Goal: Transaction & Acquisition: Obtain resource

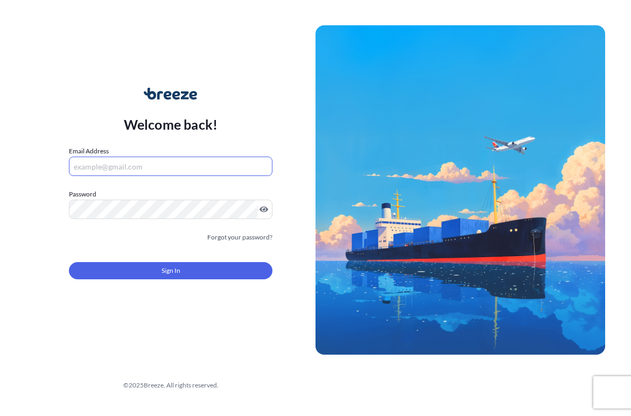
click at [228, 159] on input "Email Address" at bounding box center [170, 166] width 203 height 19
type input "[EMAIL_ADDRESS][DOMAIN_NAME]"
click at [443, 157] on img at bounding box center [459, 189] width 289 height 329
drag, startPoint x: 208, startPoint y: 189, endPoint x: 197, endPoint y: 191, distance: 11.5
click at [208, 189] on label "Password" at bounding box center [170, 194] width 203 height 11
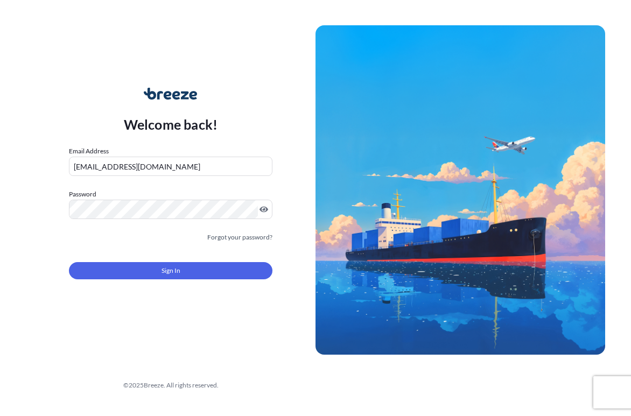
drag, startPoint x: 118, startPoint y: 265, endPoint x: 117, endPoint y: 277, distance: 12.4
click at [118, 265] on div "Sign In" at bounding box center [170, 268] width 203 height 24
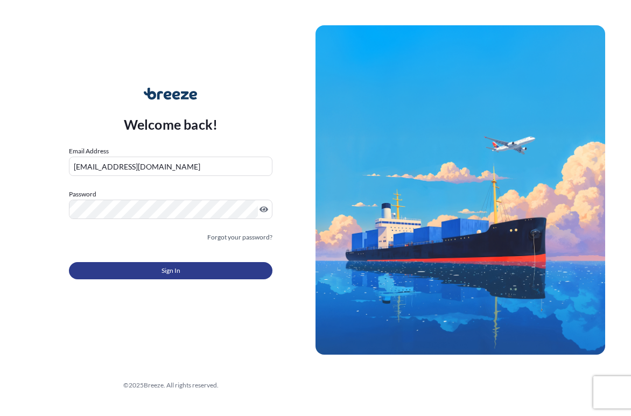
click at [118, 279] on button "Sign In" at bounding box center [170, 270] width 203 height 17
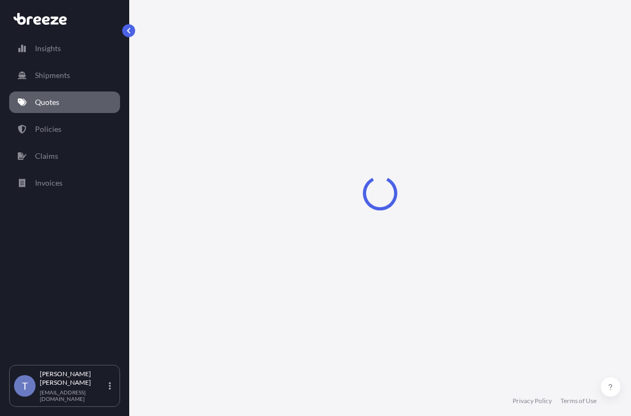
select select "Road"
select select "1"
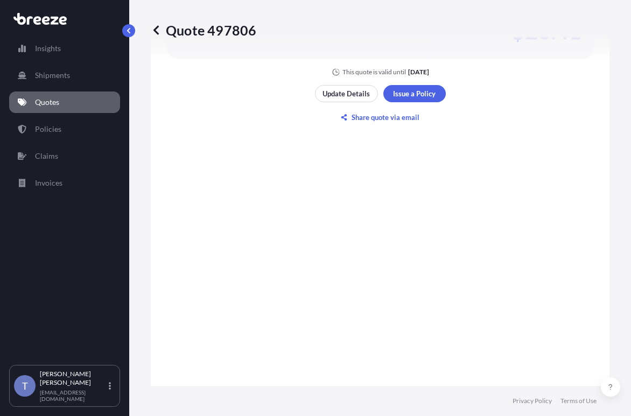
scroll to position [1276, 0]
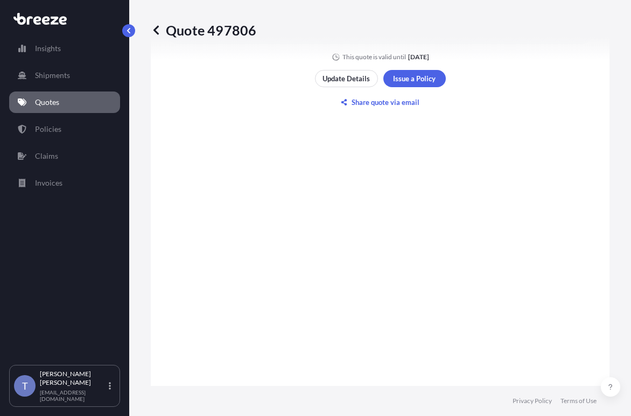
drag, startPoint x: 499, startPoint y: 148, endPoint x: 562, endPoint y: 150, distance: 63.5
click at [562, 25] on p "$23.41" at bounding box center [546, 16] width 69 height 17
copy p "$23.41"
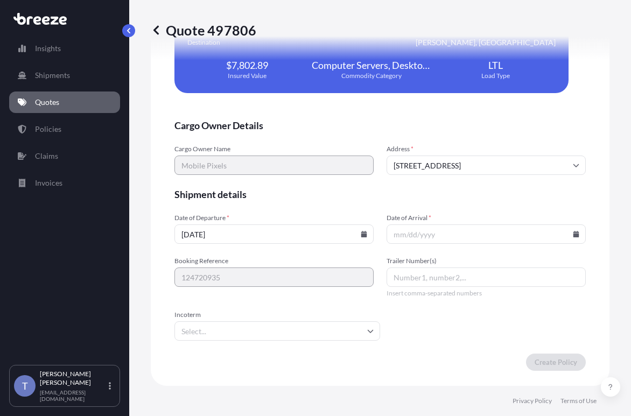
scroll to position [2707, 0]
click at [499, 244] on input "Date of Arrival *" at bounding box center [485, 233] width 199 height 19
click at [572, 237] on icon at bounding box center [575, 234] width 6 height 6
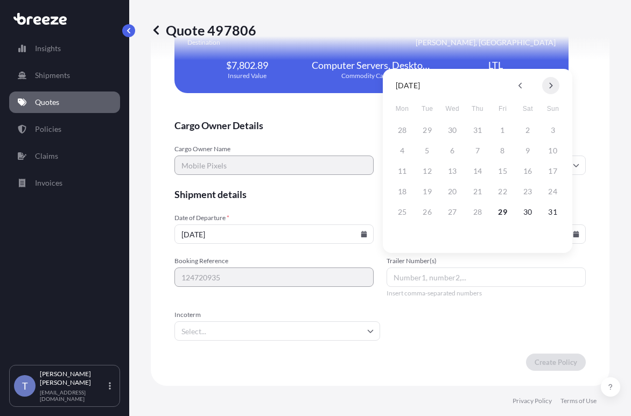
click at [553, 89] on button at bounding box center [550, 85] width 17 height 17
click at [451, 130] on button "3" at bounding box center [451, 130] width 17 height 17
type input "[DATE]"
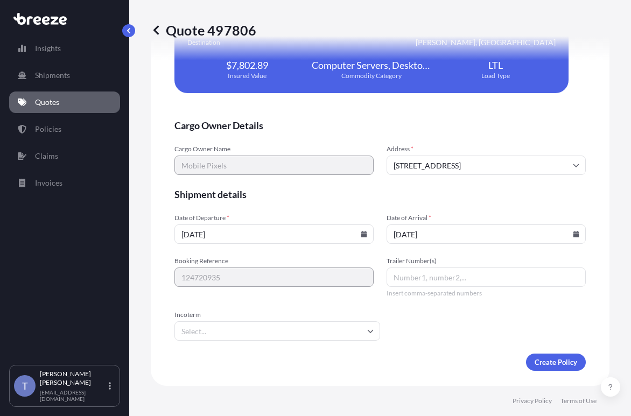
click at [457, 222] on span "Date of Arrival *" at bounding box center [485, 218] width 199 height 9
click at [457, 244] on input "[DATE]" at bounding box center [485, 233] width 199 height 19
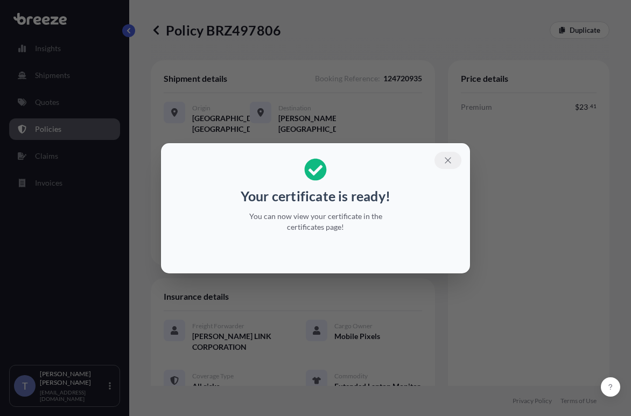
click at [452, 158] on icon "button" at bounding box center [448, 160] width 10 height 10
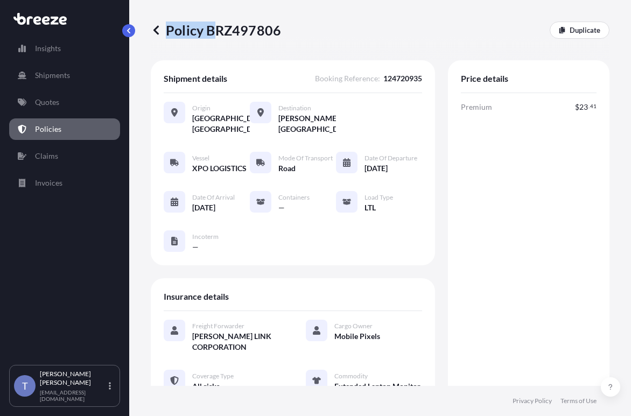
drag, startPoint x: 284, startPoint y: 37, endPoint x: 215, endPoint y: 36, distance: 68.9
click at [215, 36] on div "Policy BRZ497806 Duplicate" at bounding box center [380, 30] width 458 height 17
click at [210, 37] on p "Policy BRZ497806" at bounding box center [216, 30] width 130 height 17
click at [242, 34] on p "Policy BRZ497806" at bounding box center [216, 30] width 130 height 17
drag, startPoint x: 287, startPoint y: 34, endPoint x: 215, endPoint y: 33, distance: 72.1
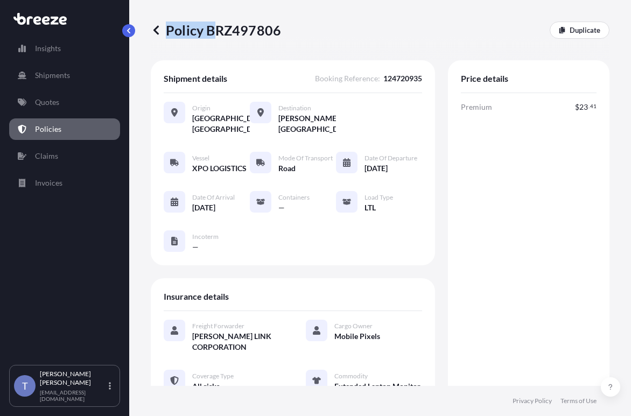
click at [215, 33] on div "Policy BRZ497806 Duplicate" at bounding box center [380, 30] width 458 height 17
click at [209, 34] on p "Policy BRZ497806" at bounding box center [216, 30] width 130 height 17
click at [211, 34] on p "Policy BRZ497806" at bounding box center [216, 30] width 130 height 17
click at [275, 35] on p "Policy BRZ497806" at bounding box center [216, 30] width 130 height 17
drag, startPoint x: 283, startPoint y: 35, endPoint x: 214, endPoint y: 34, distance: 68.9
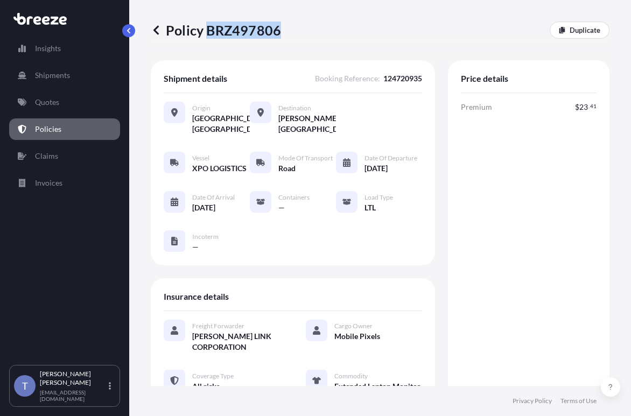
click at [214, 34] on p "Policy BRZ497806" at bounding box center [216, 30] width 130 height 17
copy p "BRZ497806"
click at [493, 190] on div "Premium $ 23 . 41 Total $ 23 . 41" at bounding box center [529, 286] width 136 height 369
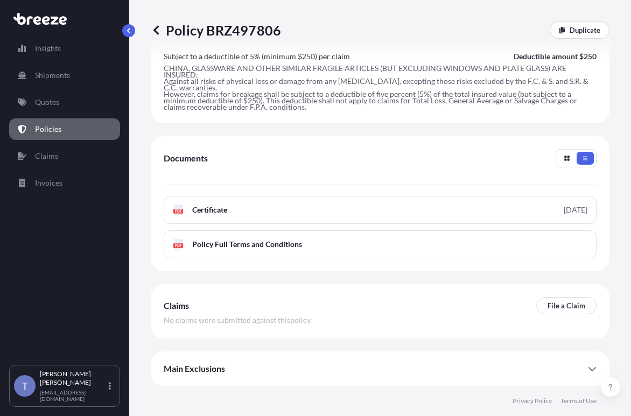
scroll to position [538, 0]
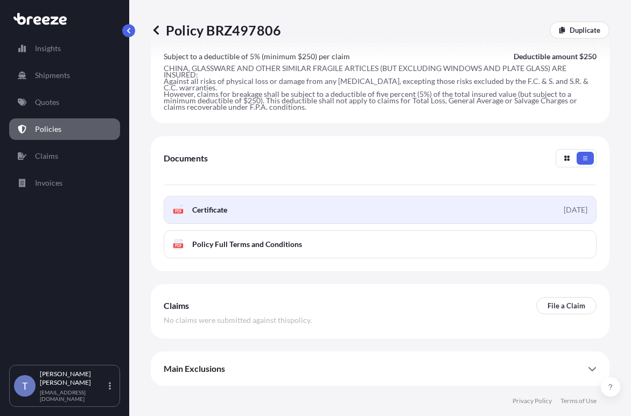
click at [384, 224] on link "PDF Certificate [DATE]" at bounding box center [380, 210] width 433 height 28
